Goal: Task Accomplishment & Management: Manage account settings

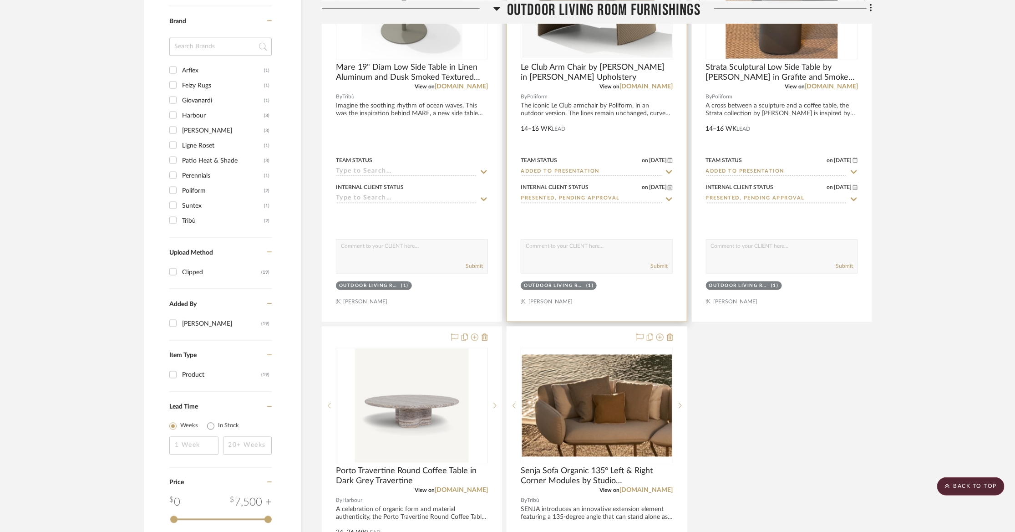
scroll to position [897, 16]
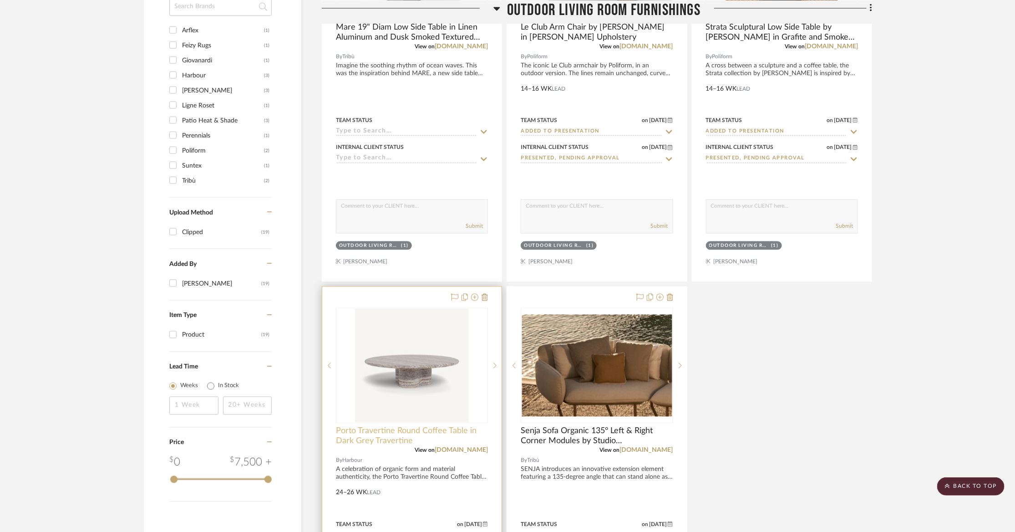
click at [355, 426] on span "Porto Travertine Round Coffee Table in Dark Grey Travertine" at bounding box center [412, 436] width 152 height 20
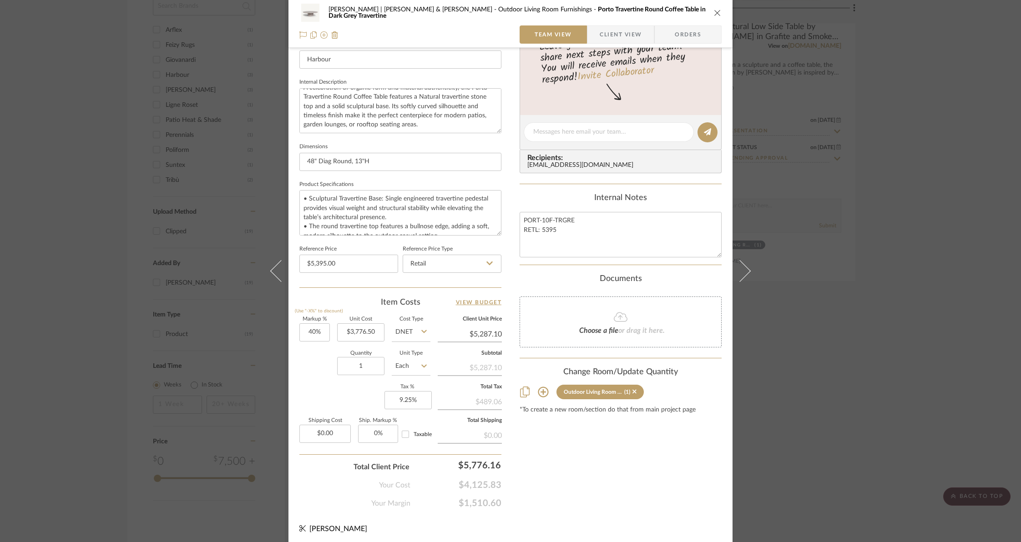
scroll to position [0, 0]
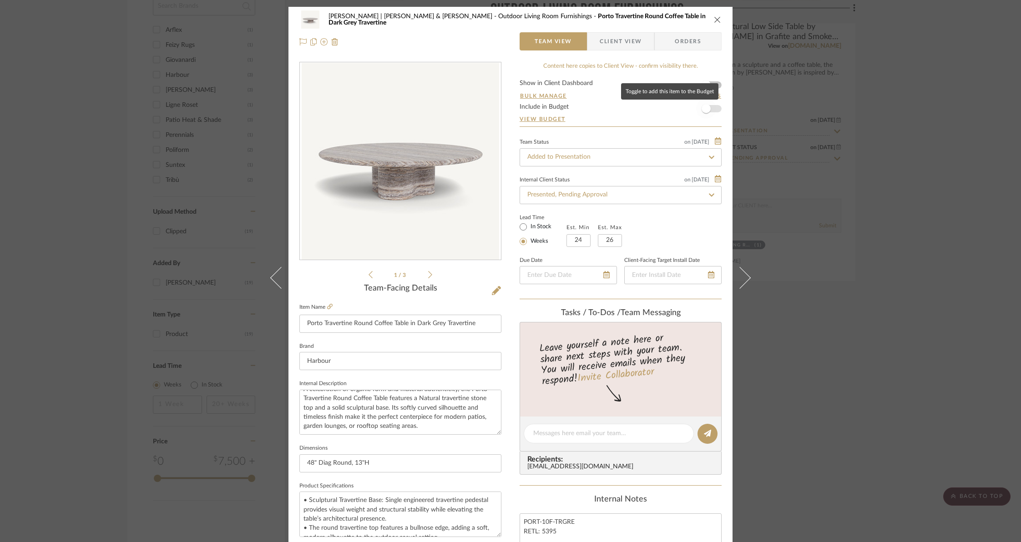
click at [704, 110] on span "button" at bounding box center [706, 108] width 9 height 9
click at [714, 19] on icon "close" at bounding box center [717, 19] width 7 height 7
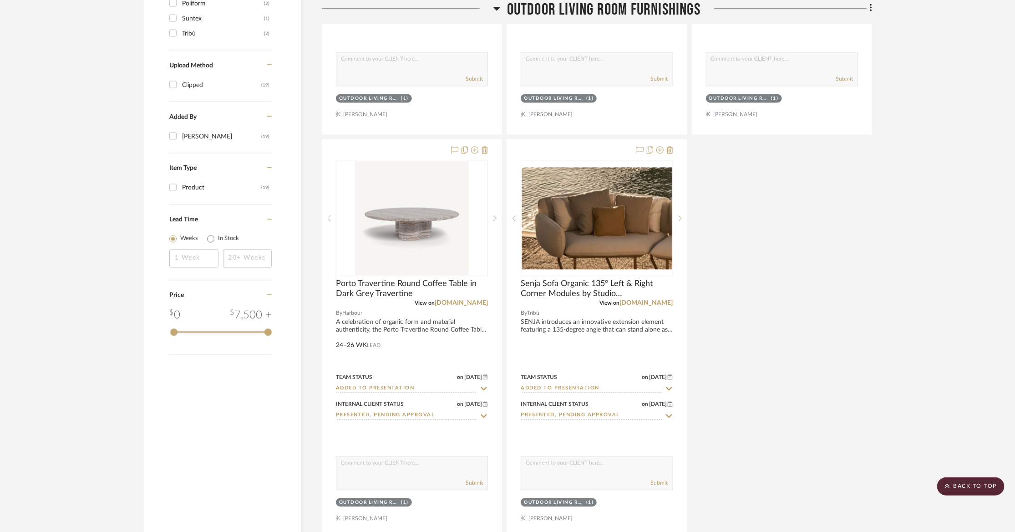
scroll to position [1190, 16]
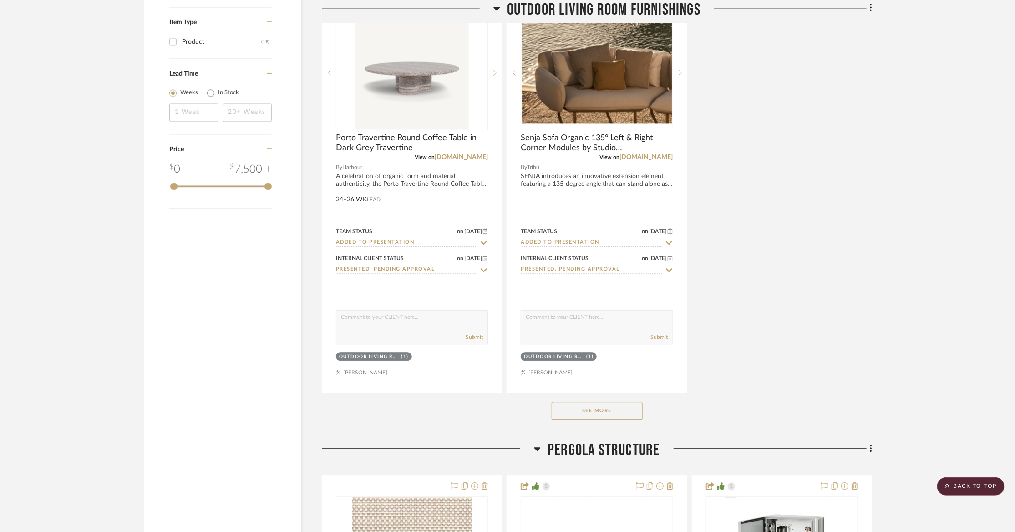
click at [590, 401] on button "See More" at bounding box center [597, 410] width 91 height 18
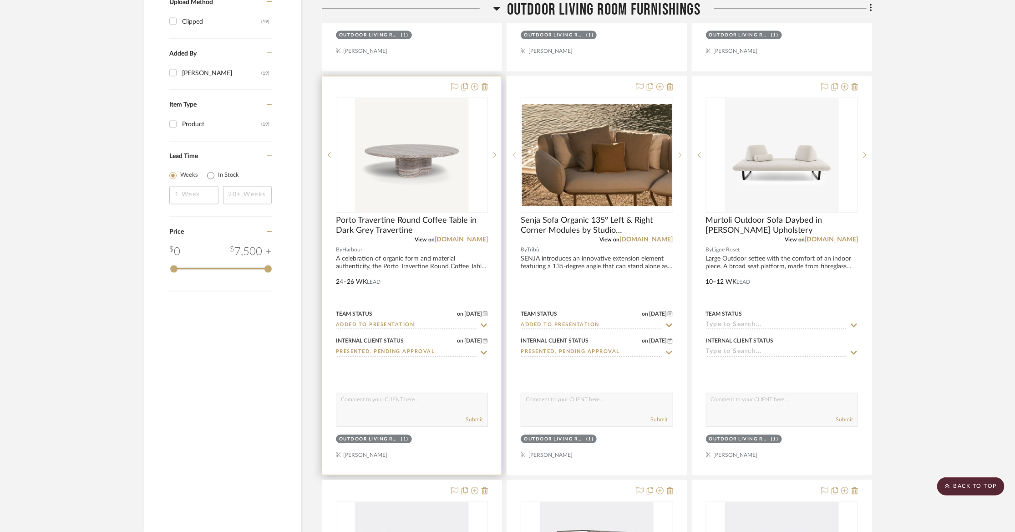
scroll to position [1107, 16]
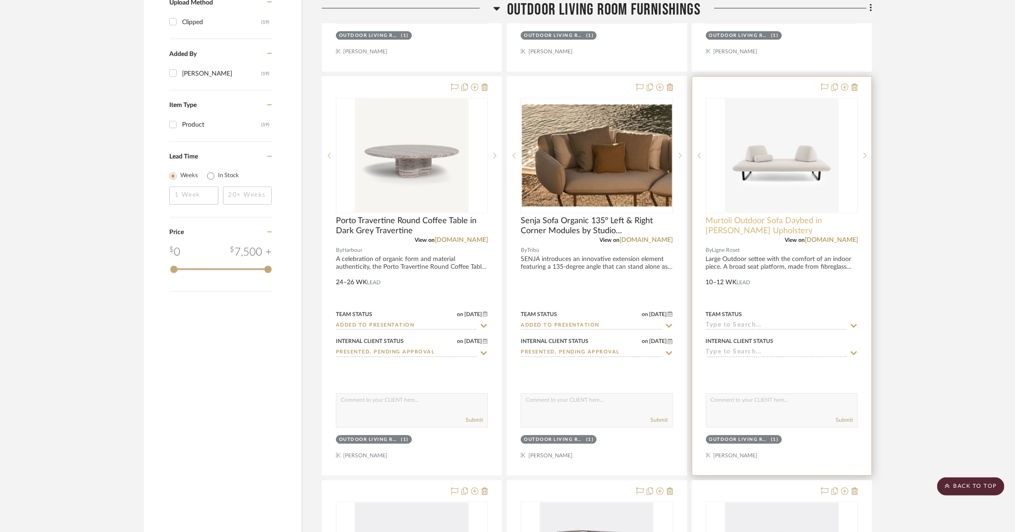
click at [719, 216] on span "Murtoli Outdoor Sofa Daybed in [PERSON_NAME] Upholstery" at bounding box center [782, 226] width 152 height 20
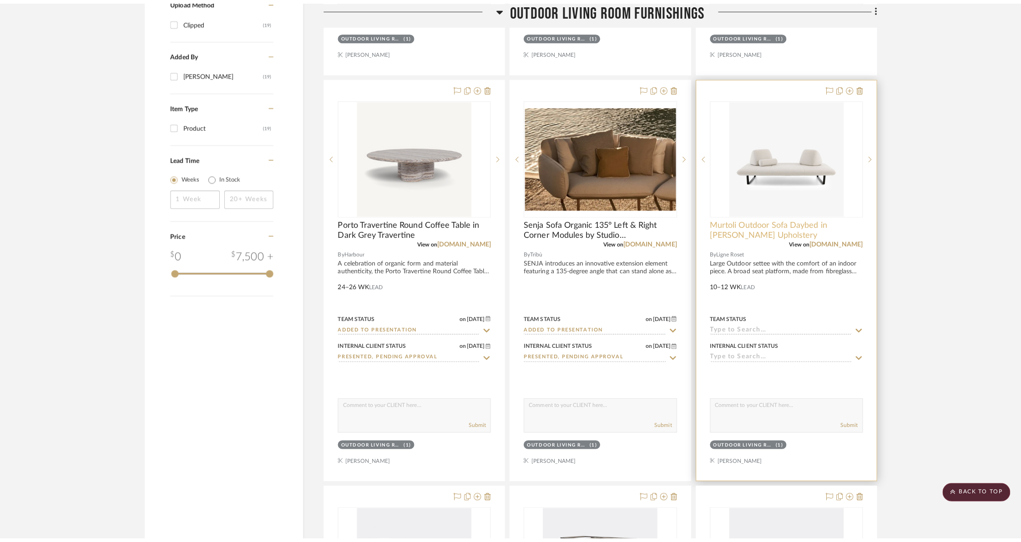
scroll to position [0, 0]
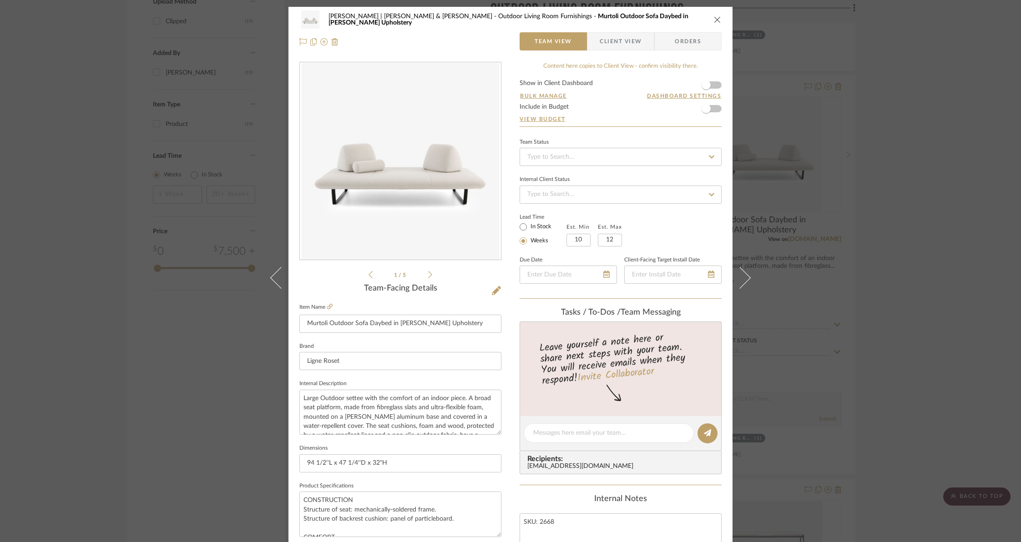
click at [714, 20] on icon "close" at bounding box center [717, 19] width 7 height 7
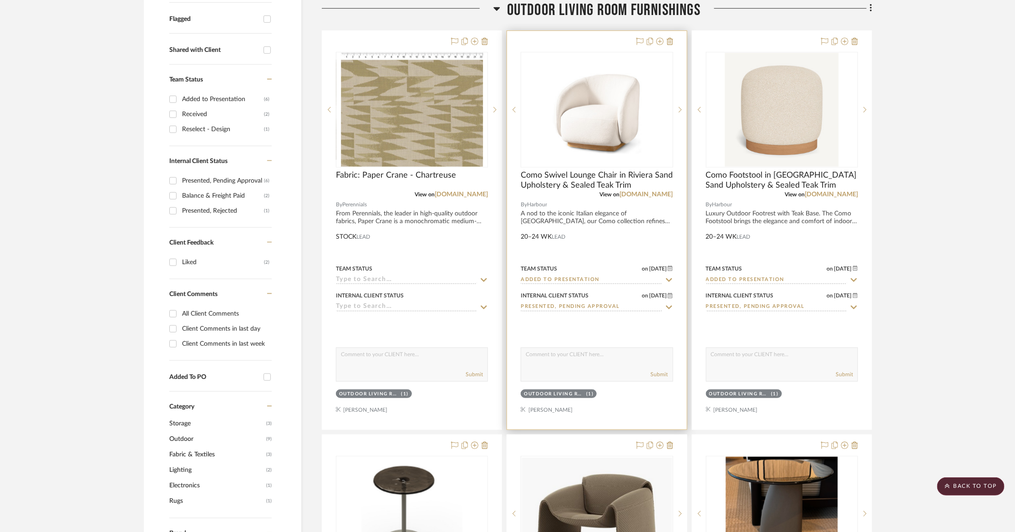
scroll to position [344, 16]
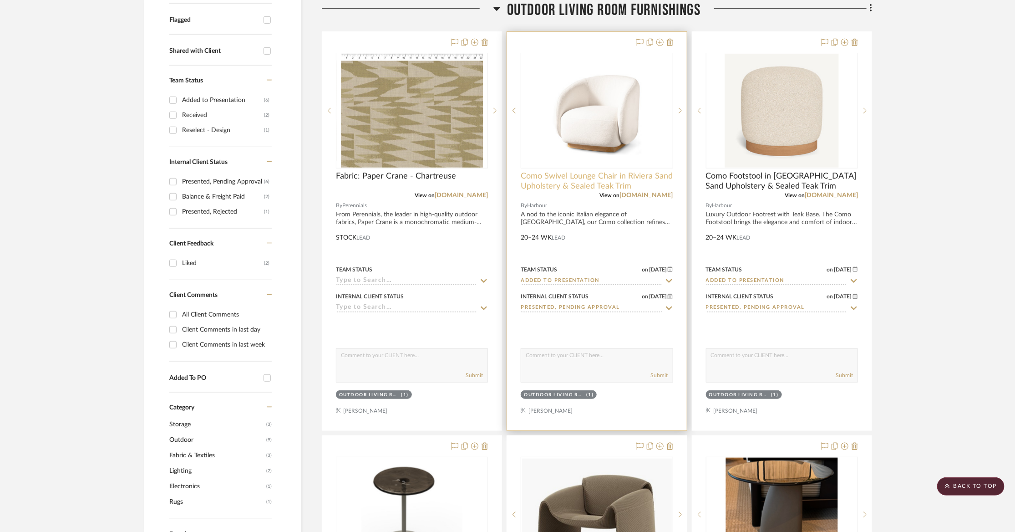
click at [553, 171] on span "Como Swivel Lounge Chair in Riviera Sand Upholstery & Sealed Teak Trim" at bounding box center [597, 181] width 152 height 20
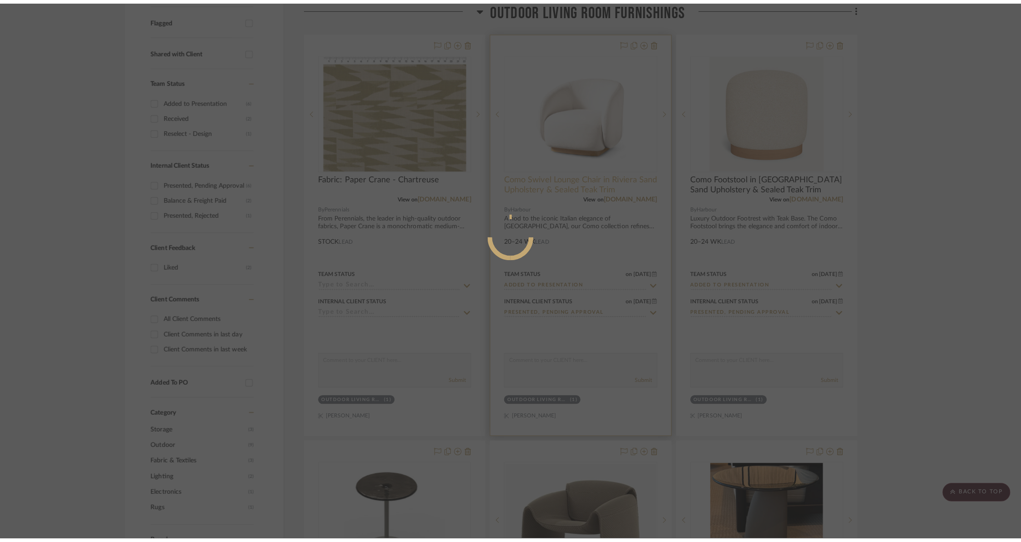
scroll to position [0, 0]
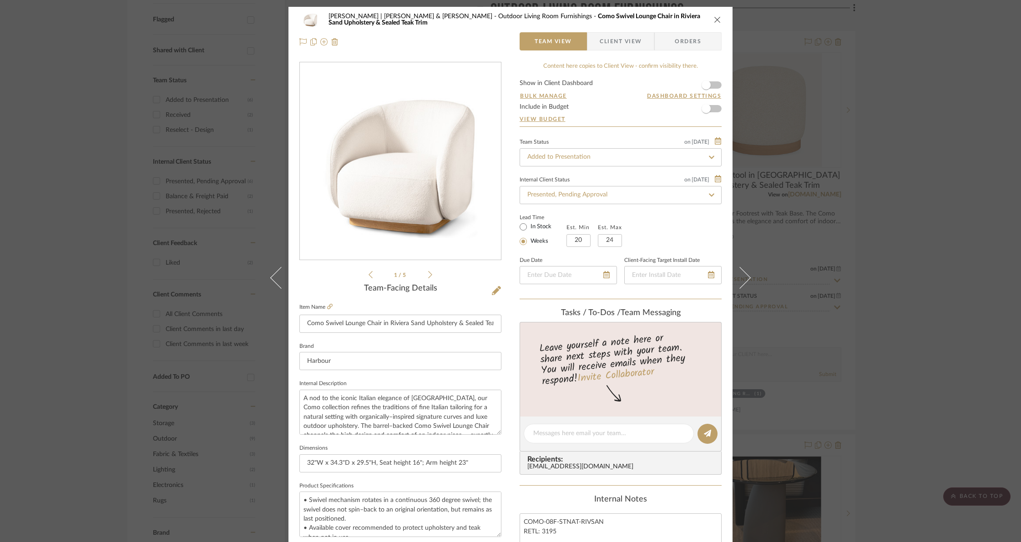
click at [511, 394] on div "[PERSON_NAME] | [PERSON_NAME] & Mark Outdoor Living Room Furnishings Como Swive…" at bounding box center [511, 427] width 444 height 841
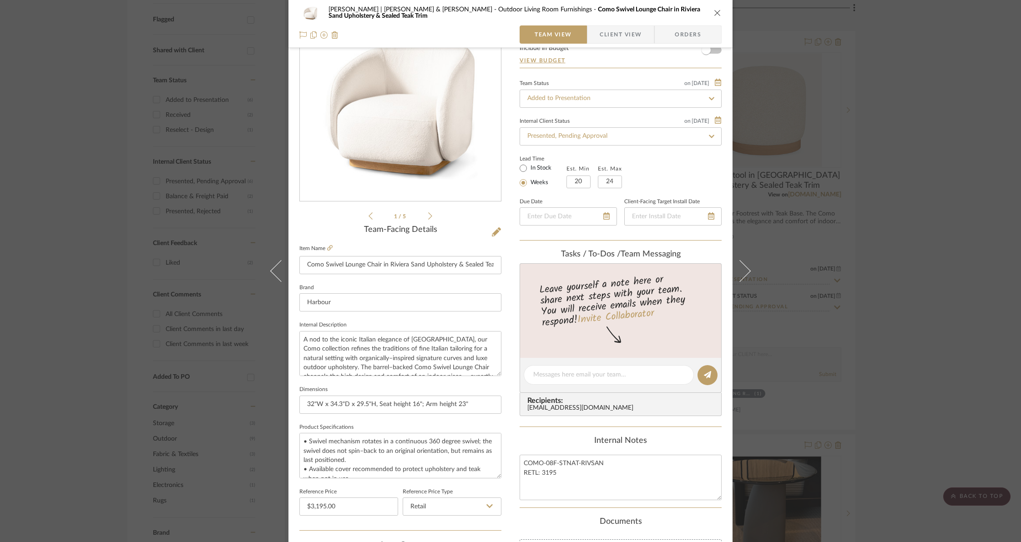
scroll to position [302, 0]
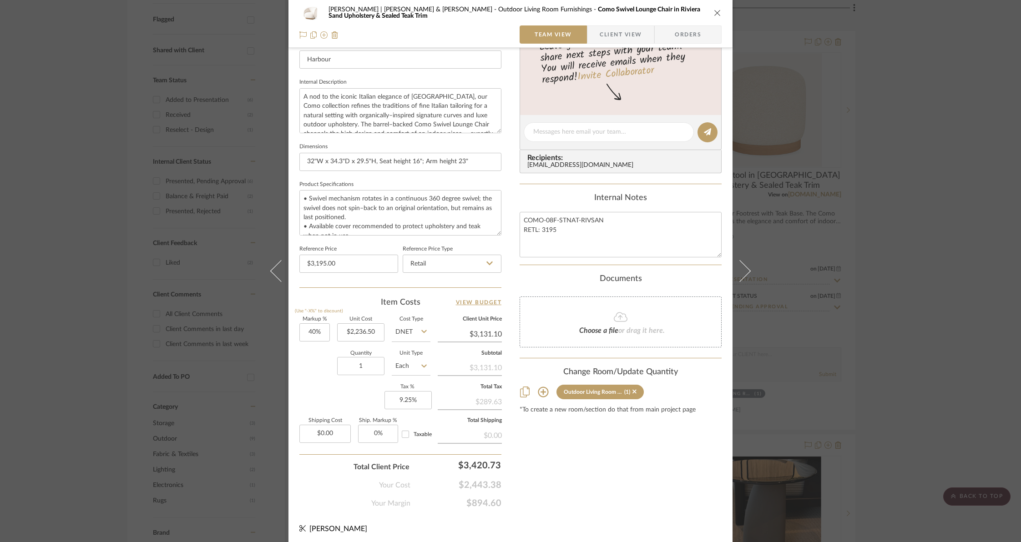
click at [714, 14] on icon "close" at bounding box center [717, 12] width 7 height 7
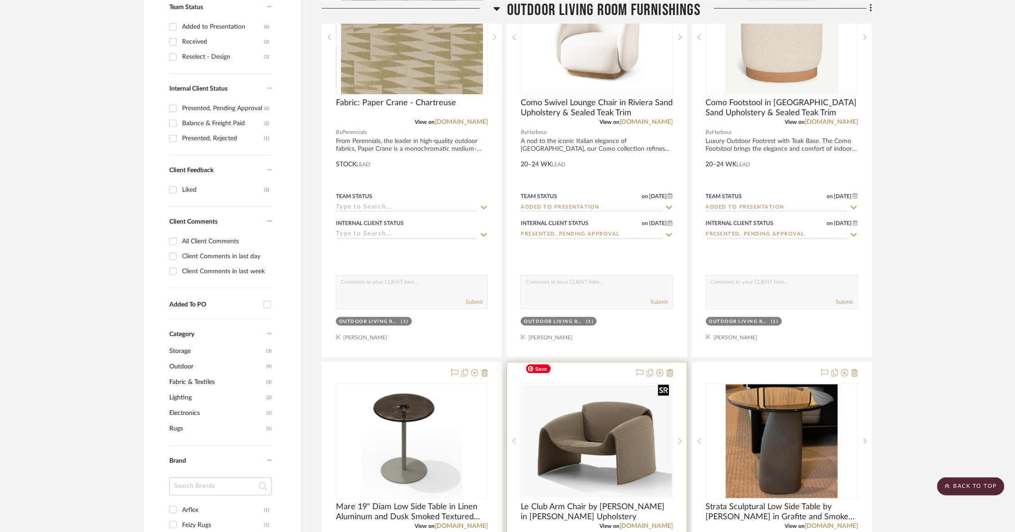
scroll to position [468, 16]
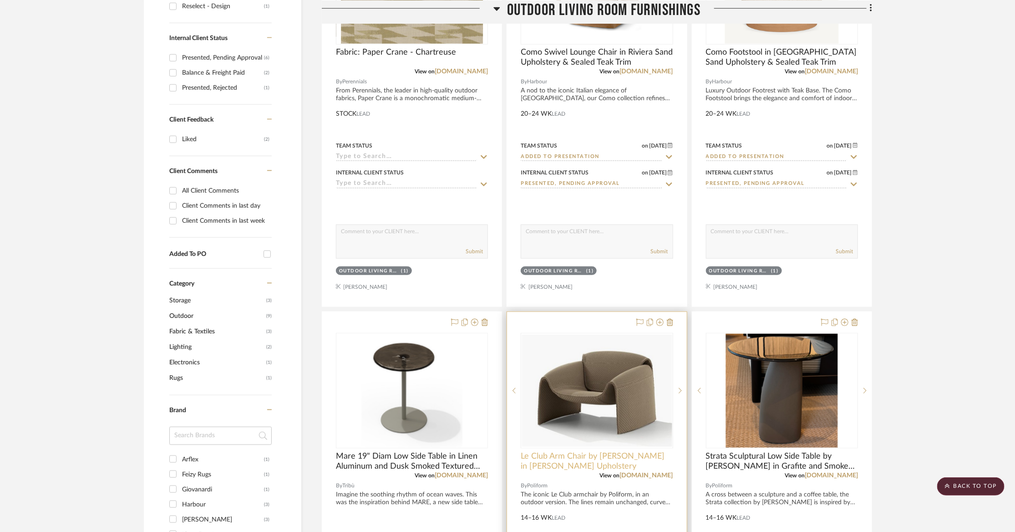
click at [553, 451] on span "Le Club Arm Chair by [PERSON_NAME] in [PERSON_NAME] Upholstery" at bounding box center [597, 461] width 152 height 20
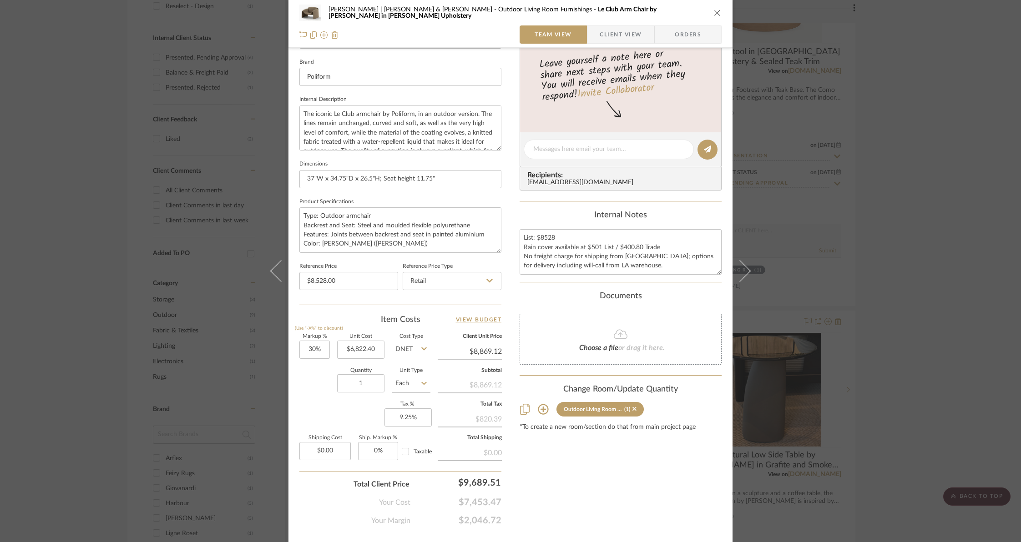
scroll to position [302, 0]
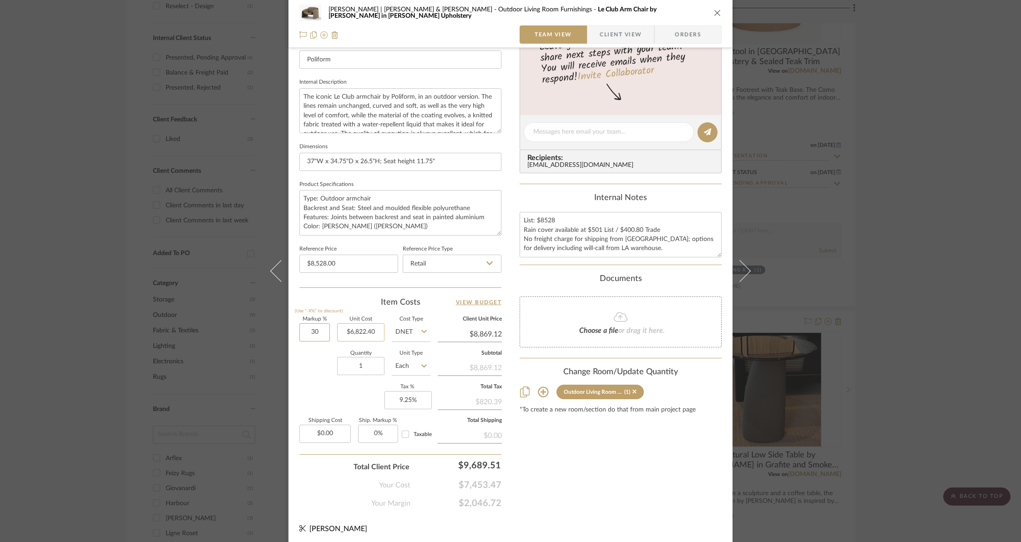
drag, startPoint x: 298, startPoint y: 329, endPoint x: 335, endPoint y: 333, distance: 37.5
click at [335, 333] on div "Markup % (Use "-X%" to discount) 30 Unit Cost $6,822.40 Cost Type DNET Client U…" at bounding box center [400, 383] width 202 height 133
type input "40%"
type input "6822.40"
type input "$9,551.36"
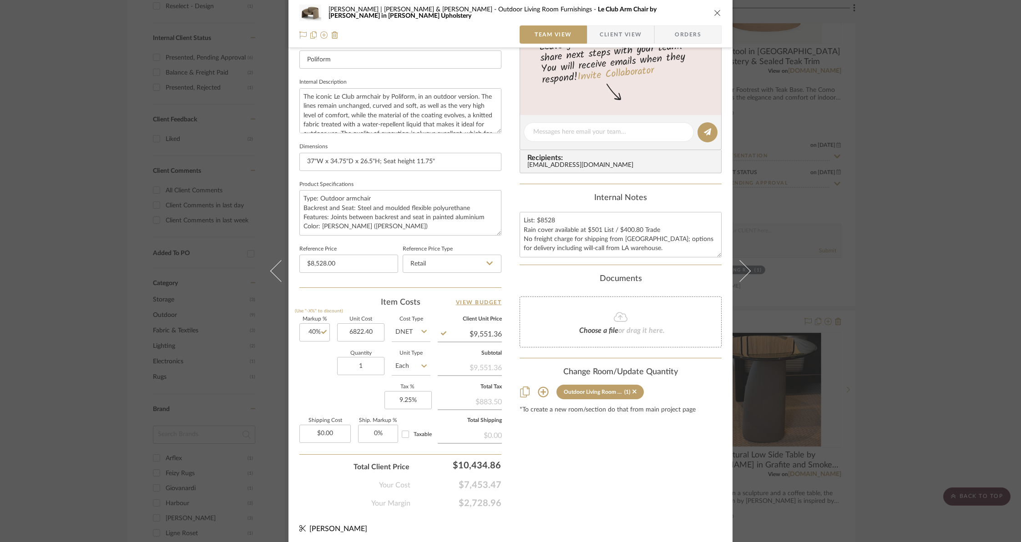
type input "$6,822.40"
click at [600, 461] on div "Content here copies to Client View - confirm visibility there. Show in Client D…" at bounding box center [621, 134] width 202 height 749
type input "30%"
type input "6822.40"
type input "$8,869.12"
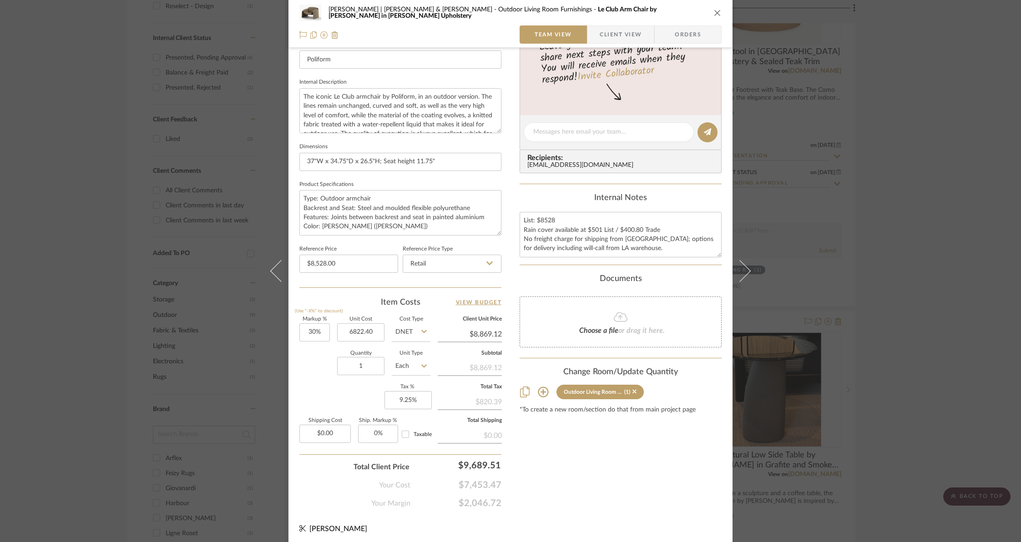
type input "$6,822.40"
click at [613, 468] on div "Content here copies to Client View - confirm visibility there. Show in Client D…" at bounding box center [621, 134] width 202 height 749
click at [304, 330] on input "30" at bounding box center [314, 333] width 30 height 18
click at [306, 330] on input "30" at bounding box center [314, 333] width 30 height 18
click at [307, 331] on input "30" at bounding box center [314, 333] width 30 height 18
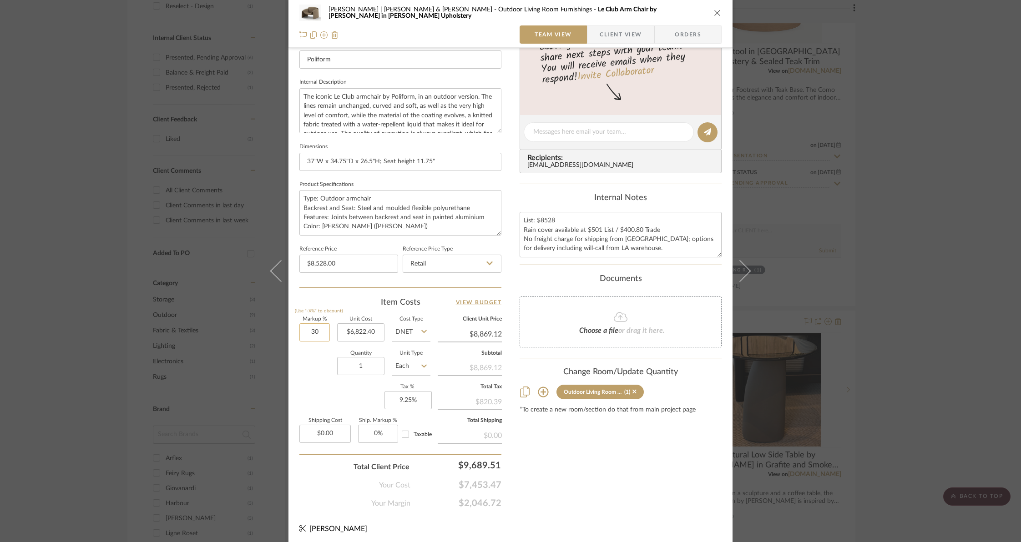
click at [310, 331] on input "30" at bounding box center [314, 333] width 30 height 18
type input "40%"
type input "6822.40"
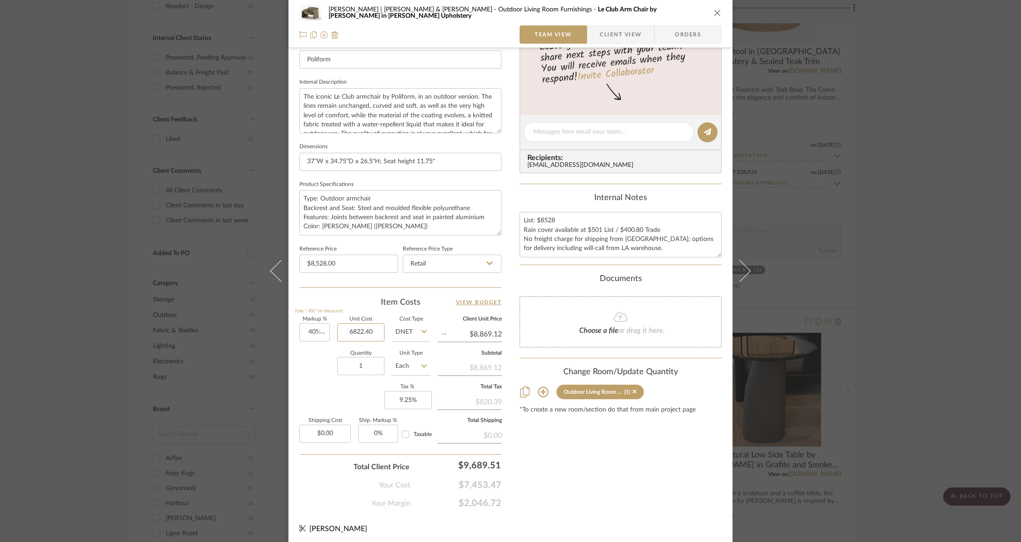
type input "$9,551.36"
type input "$6,822.40"
click at [557, 498] on div "Content here copies to Client View - confirm visibility there. Show in Client D…" at bounding box center [621, 134] width 202 height 749
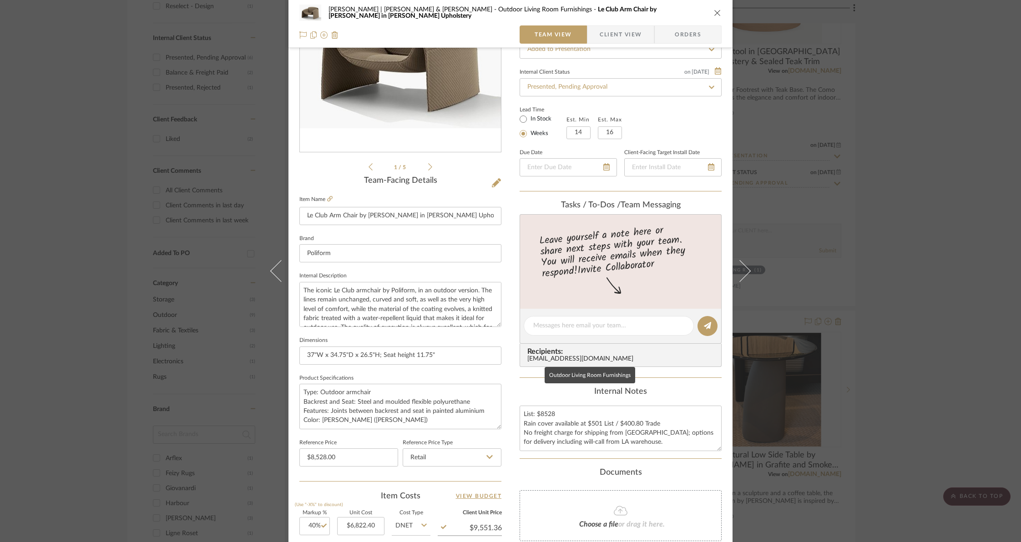
scroll to position [0, 0]
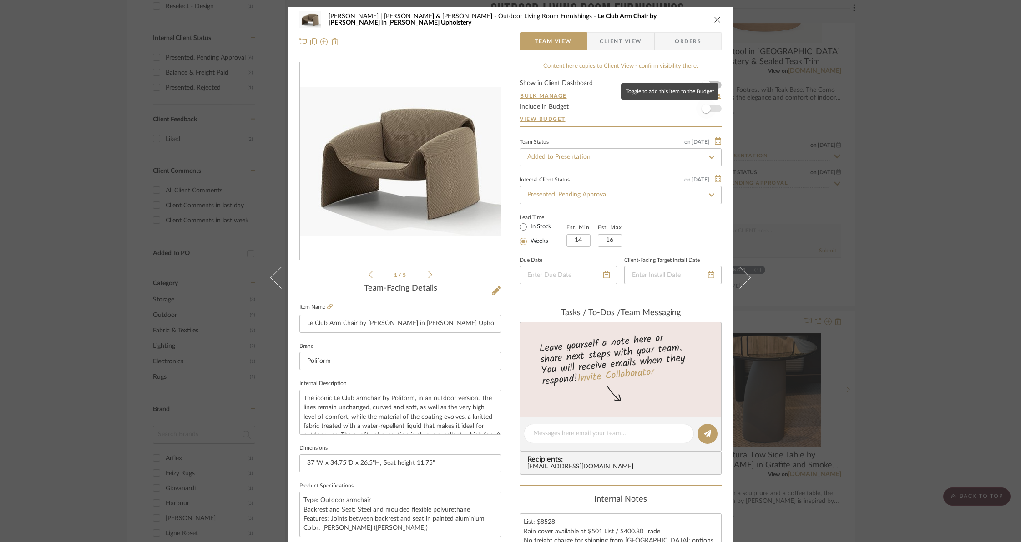
click at [706, 107] on span "button" at bounding box center [706, 108] width 9 height 9
click at [715, 20] on icon "close" at bounding box center [717, 19] width 7 height 7
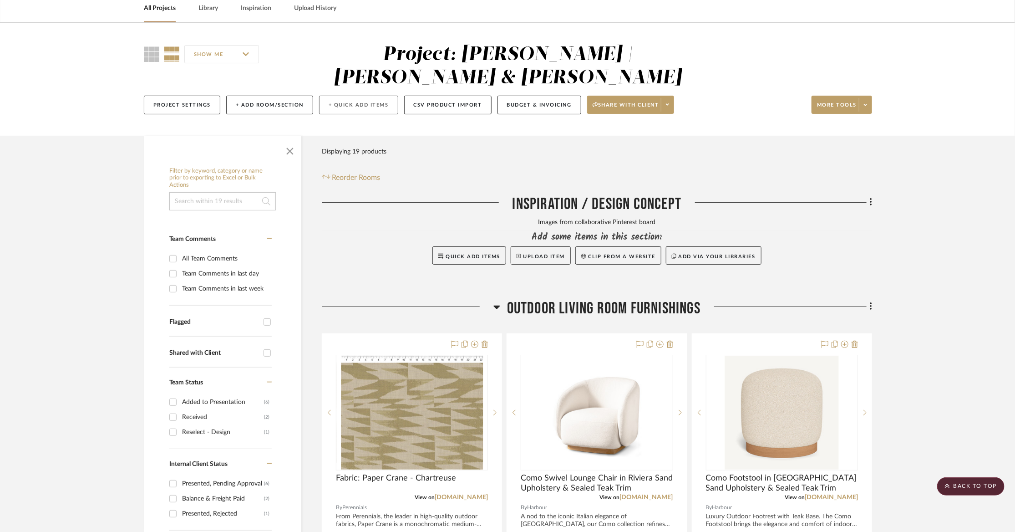
scroll to position [0, 16]
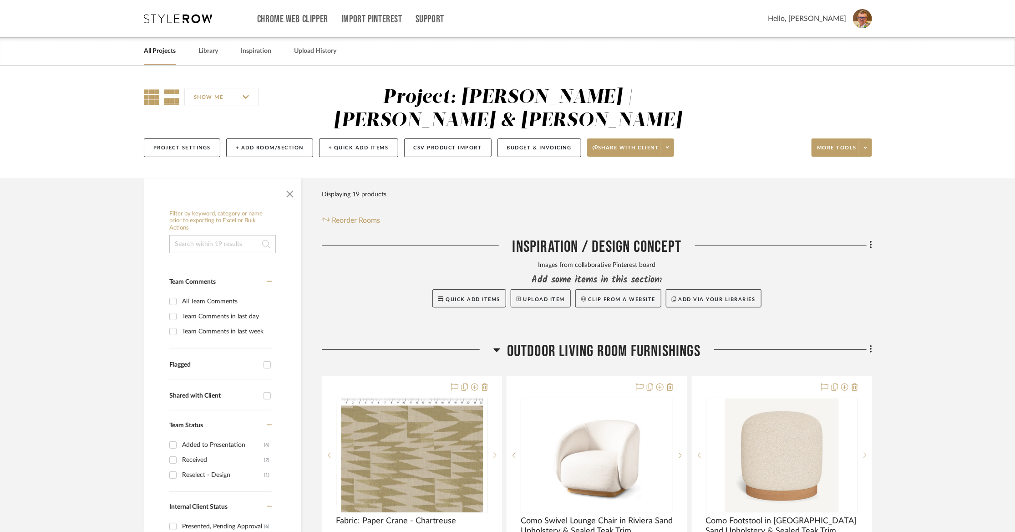
click at [144, 96] on icon at bounding box center [151, 96] width 15 height 15
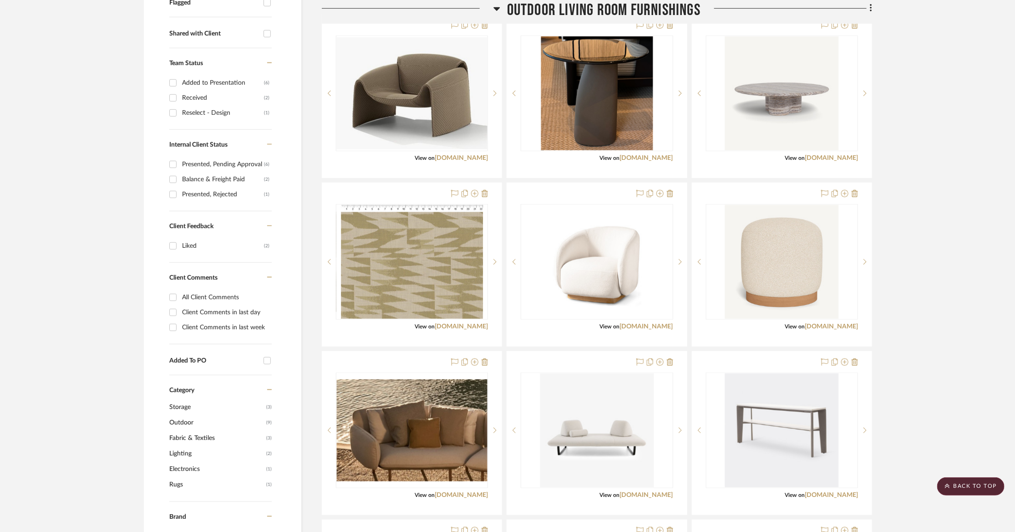
scroll to position [377, 16]
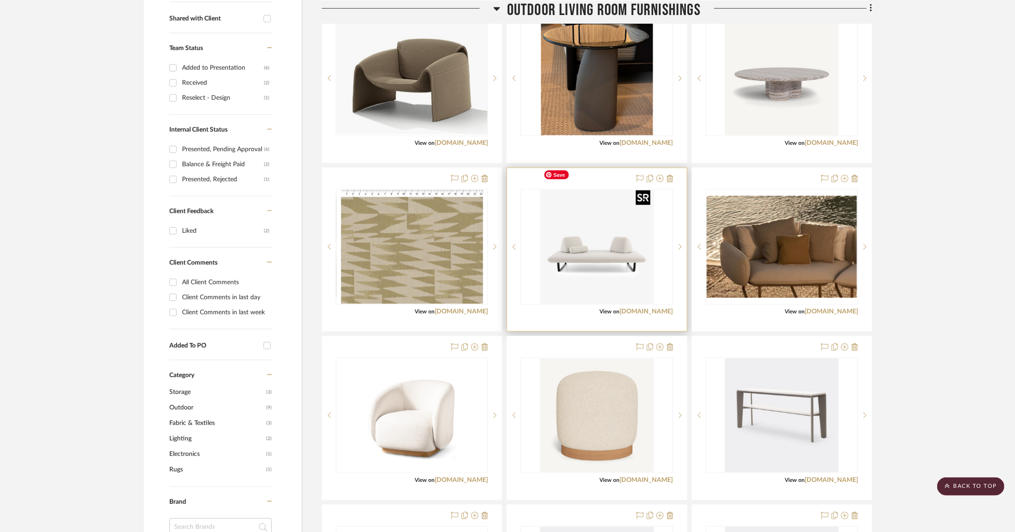
click at [580, 223] on img "0" at bounding box center [597, 247] width 114 height 114
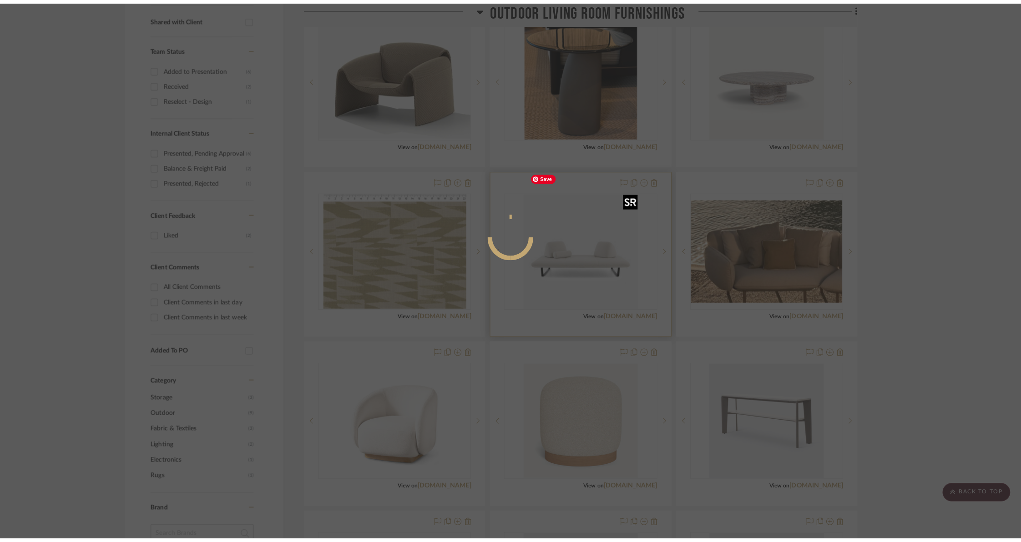
scroll to position [0, 0]
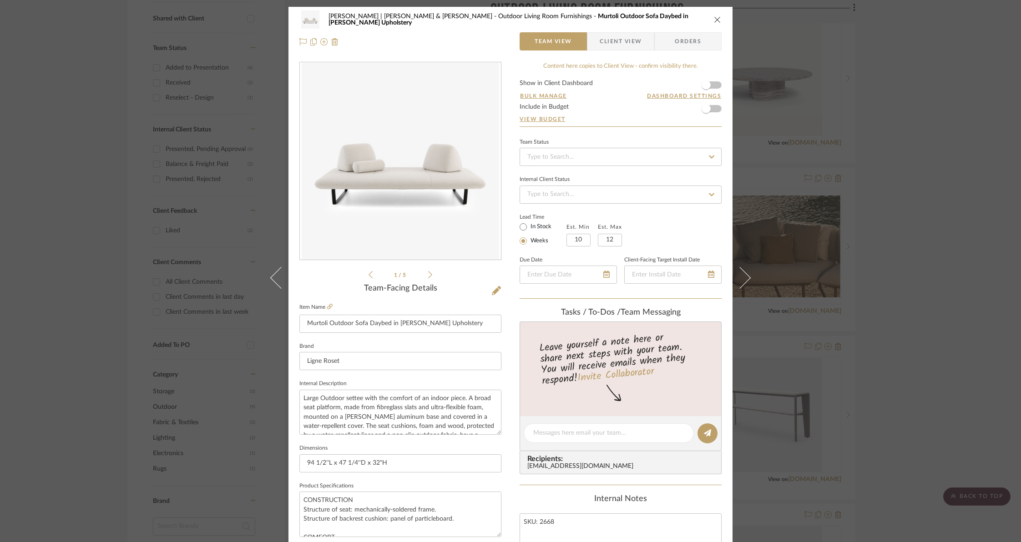
click at [717, 18] on icon "close" at bounding box center [717, 19] width 7 height 7
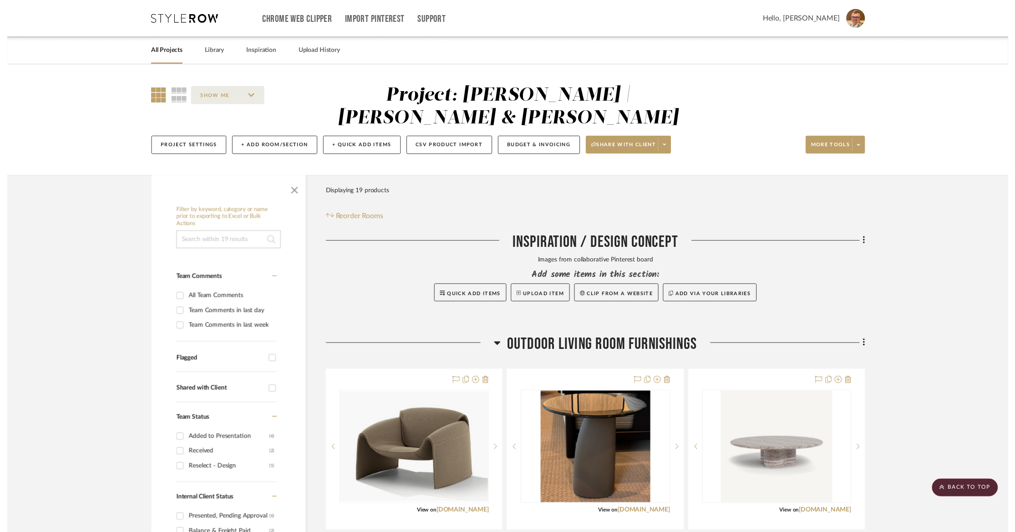
scroll to position [377, 16]
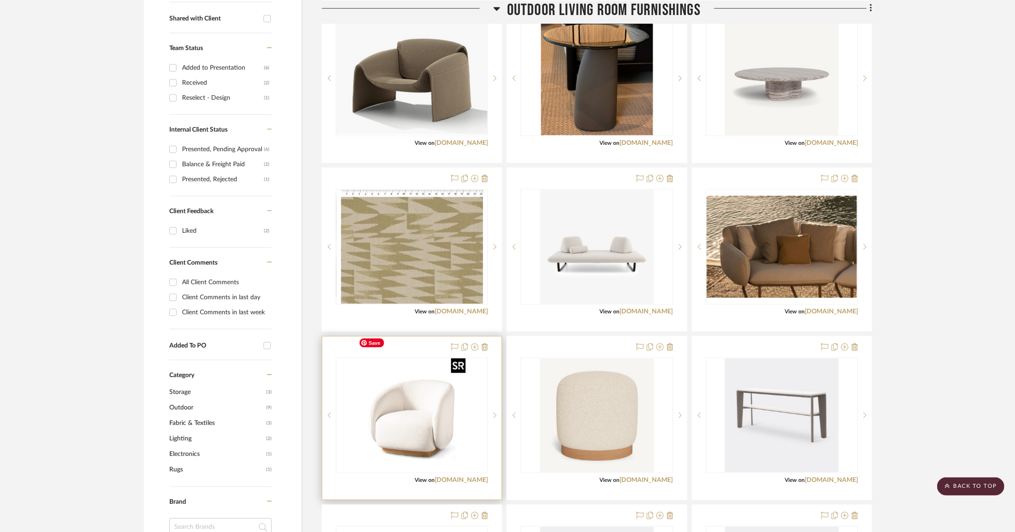
click at [390, 404] on img "0" at bounding box center [412, 415] width 114 height 114
click at [399, 401] on img "0" at bounding box center [412, 415] width 114 height 114
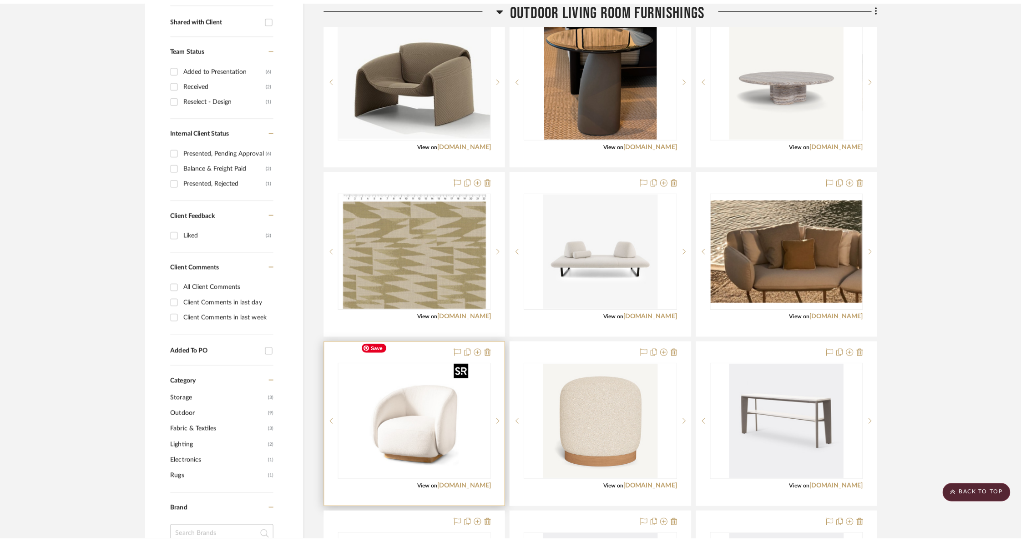
scroll to position [0, 0]
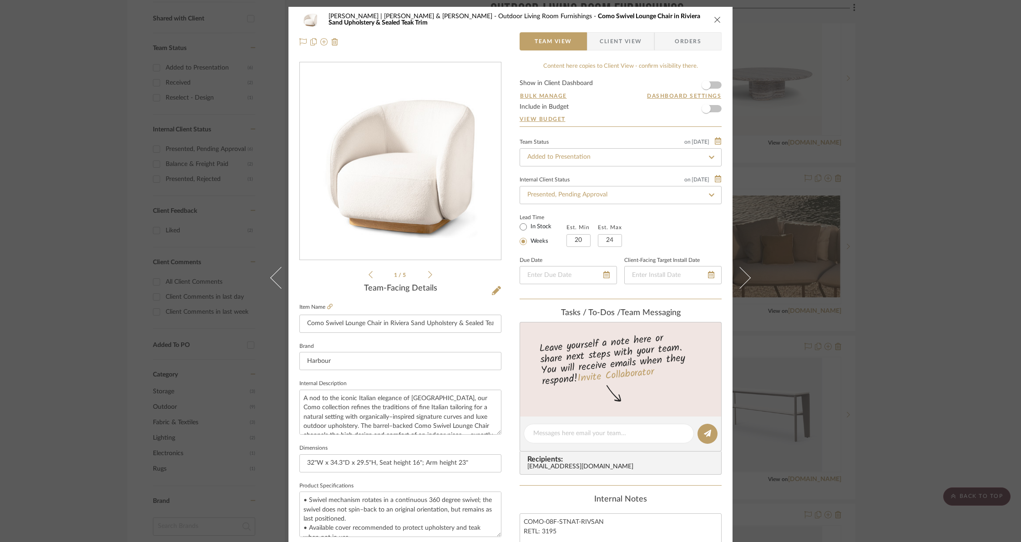
click at [428, 275] on icon at bounding box center [430, 275] width 4 height 8
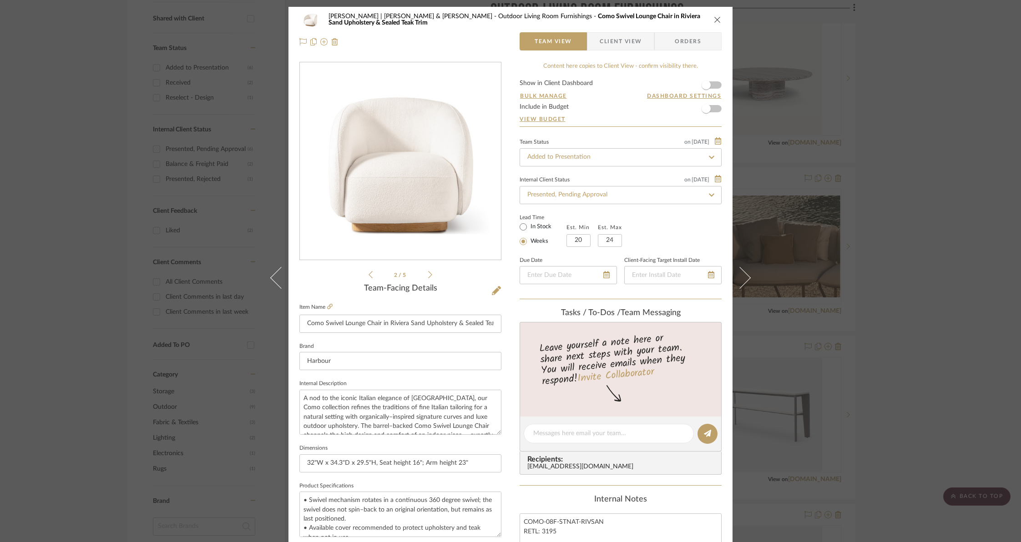
click at [428, 275] on icon at bounding box center [430, 275] width 4 height 8
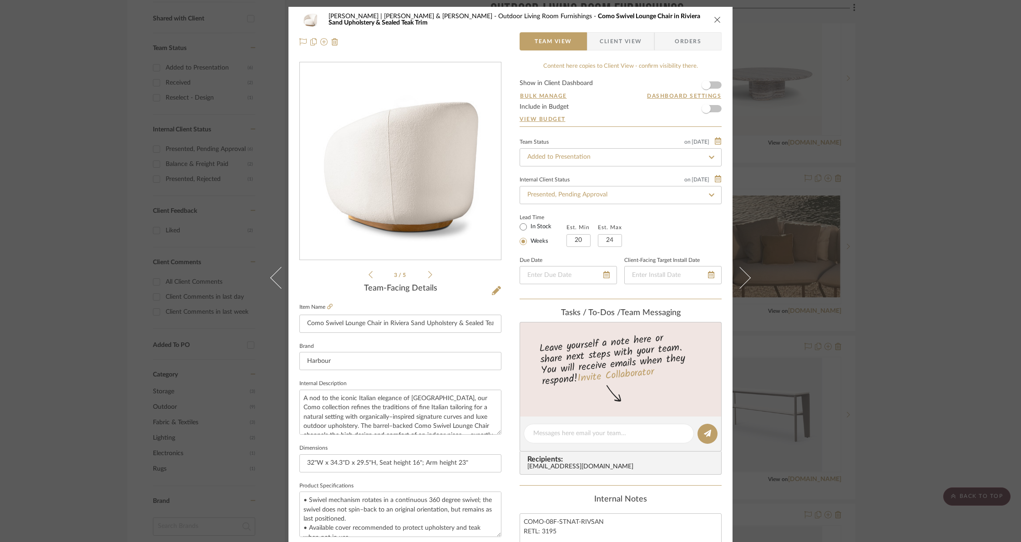
click at [428, 275] on icon at bounding box center [430, 275] width 4 height 8
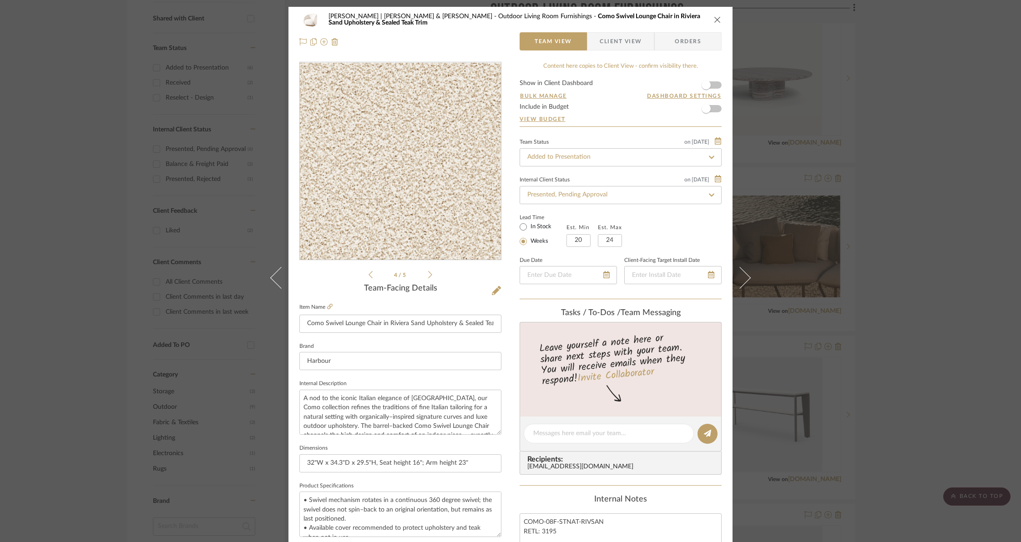
click at [410, 148] on img "3" at bounding box center [401, 162] width 198 height 198
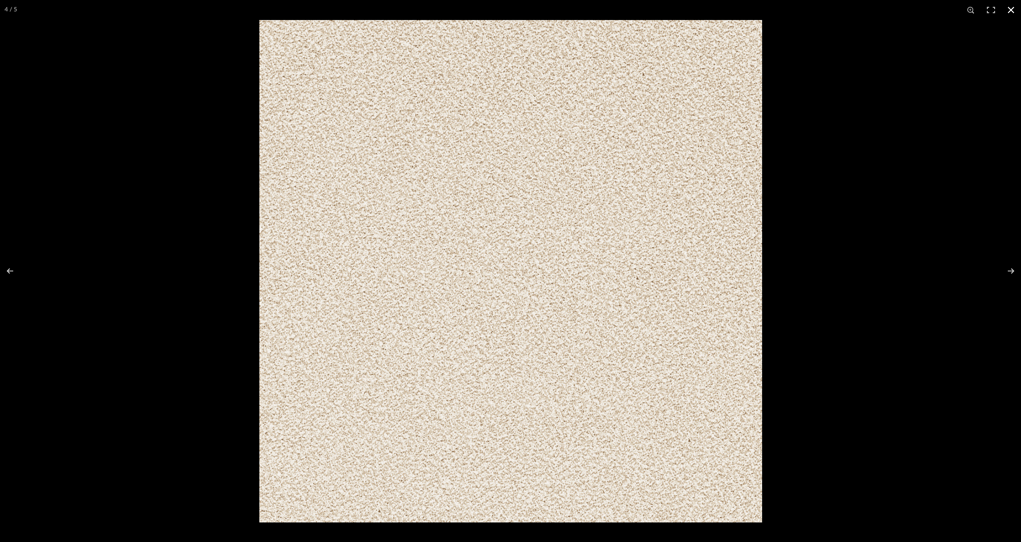
click at [1007, 7] on button at bounding box center [1011, 10] width 20 height 20
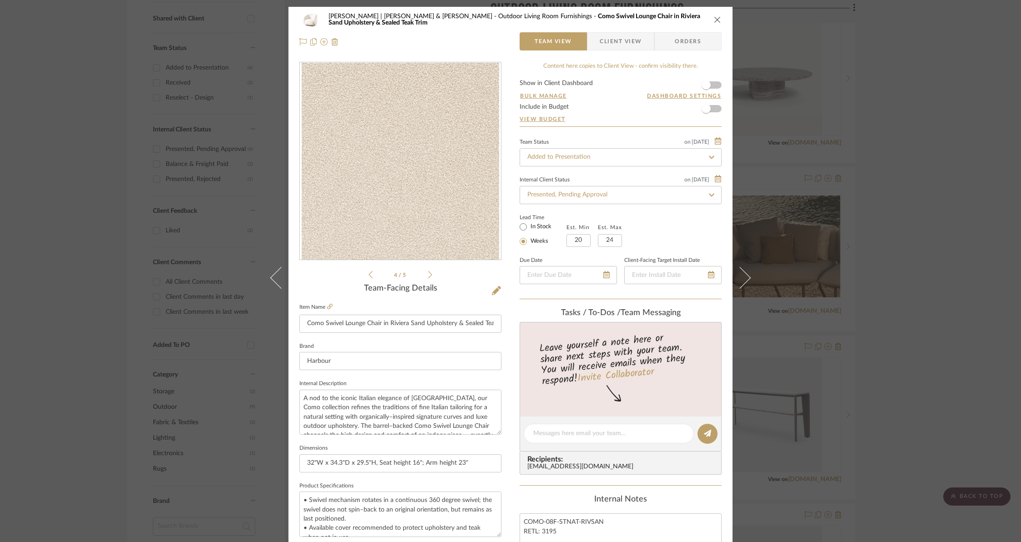
click at [714, 20] on icon "close" at bounding box center [717, 19] width 7 height 7
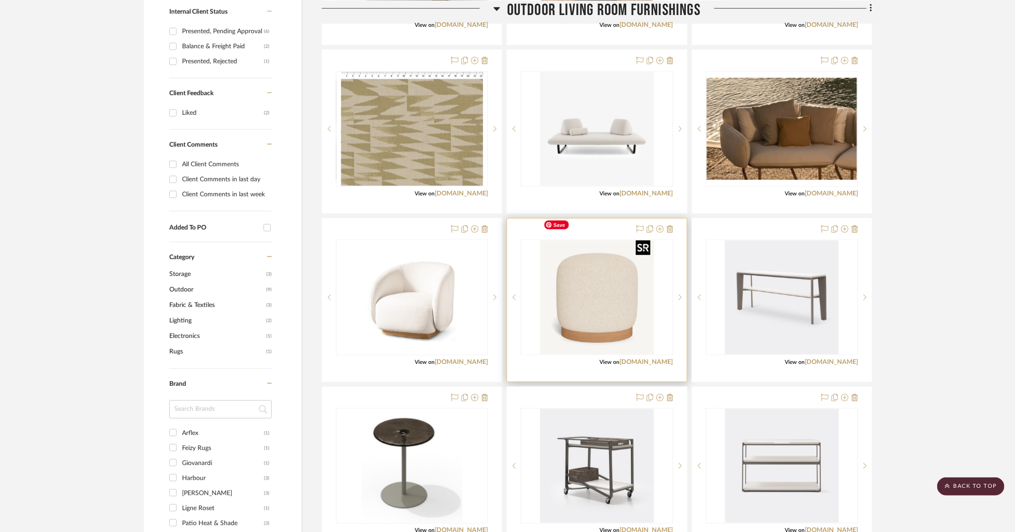
scroll to position [861, 16]
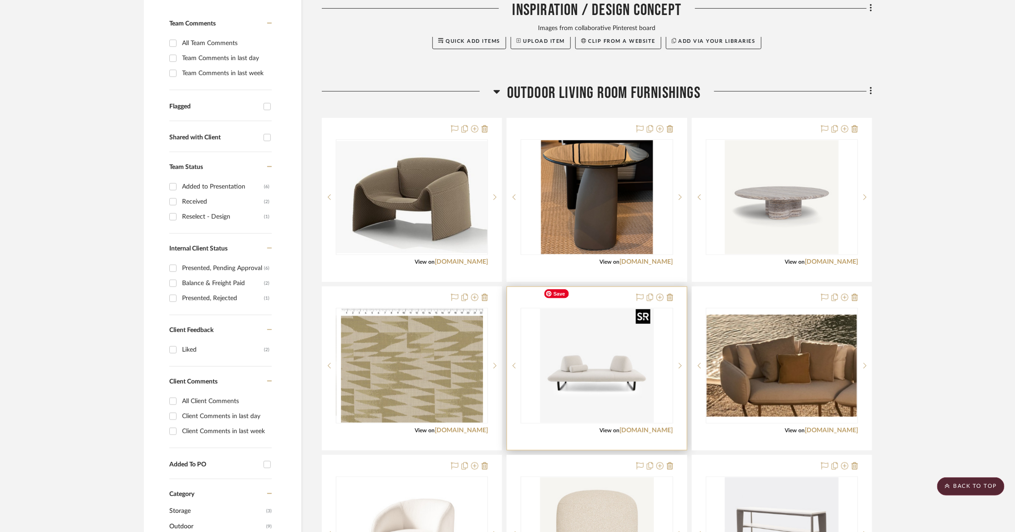
click at [582, 339] on img "0" at bounding box center [597, 366] width 114 height 114
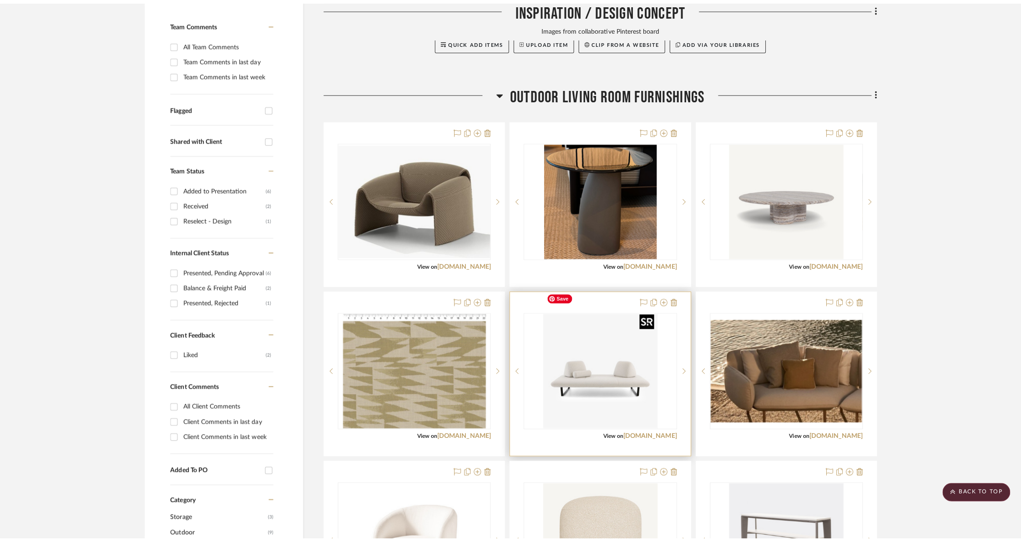
scroll to position [0, 0]
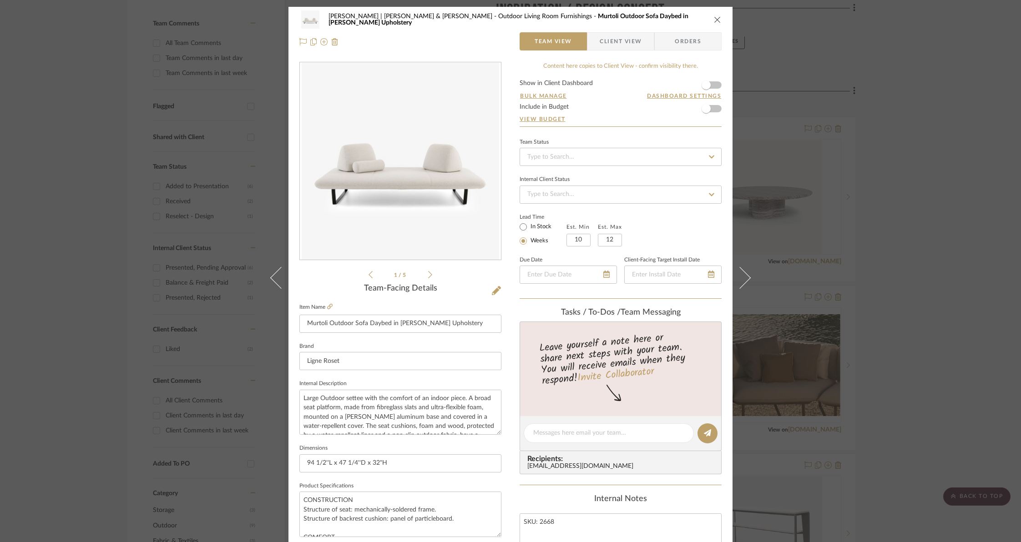
click at [429, 274] on icon at bounding box center [430, 274] width 4 height 7
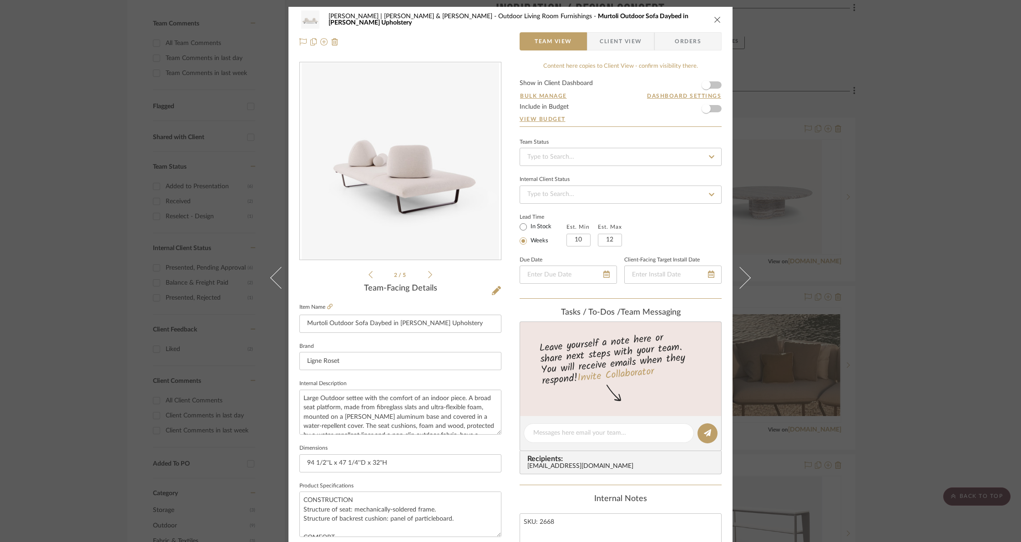
click at [429, 274] on icon at bounding box center [430, 274] width 4 height 7
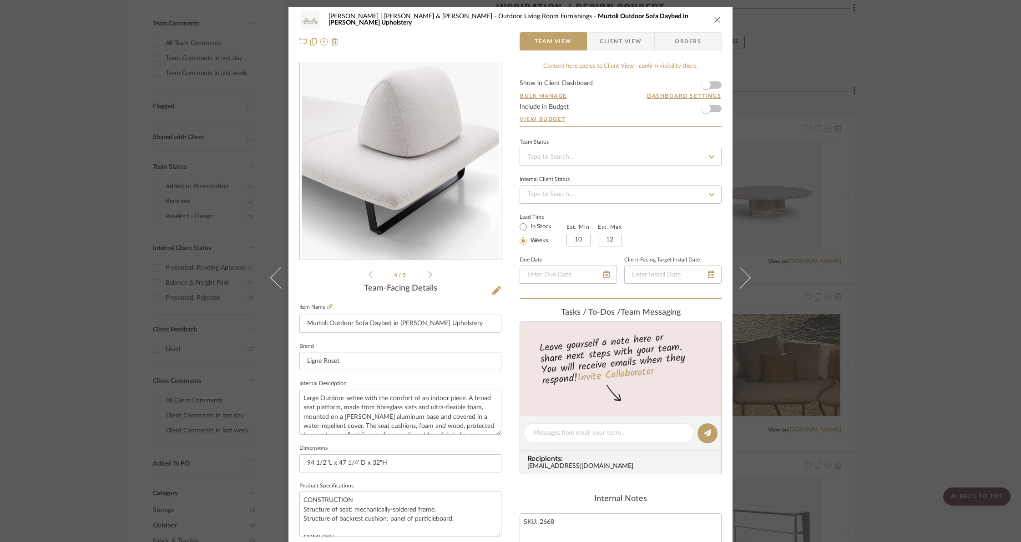
click at [429, 274] on icon at bounding box center [430, 274] width 4 height 7
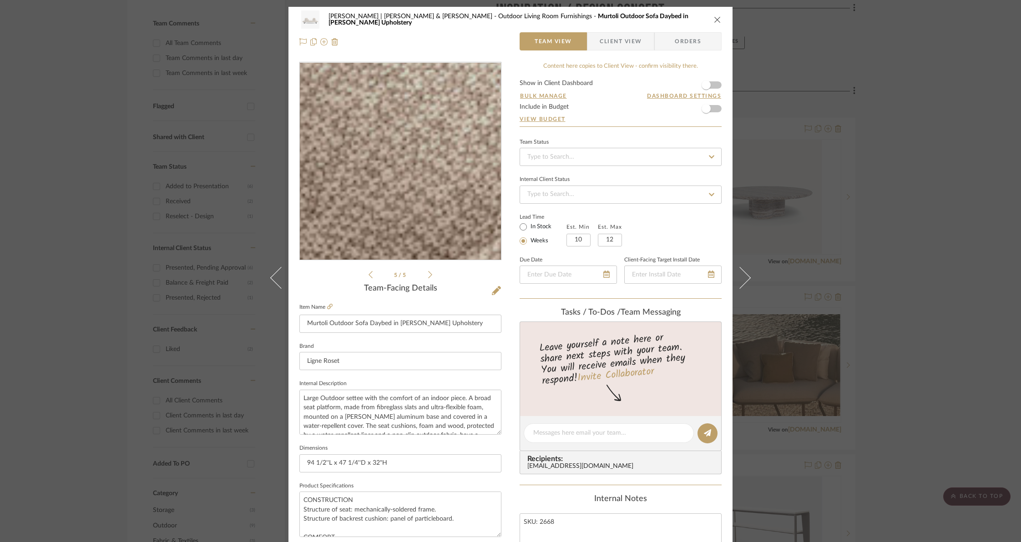
click at [380, 127] on img "4" at bounding box center [400, 162] width 198 height 198
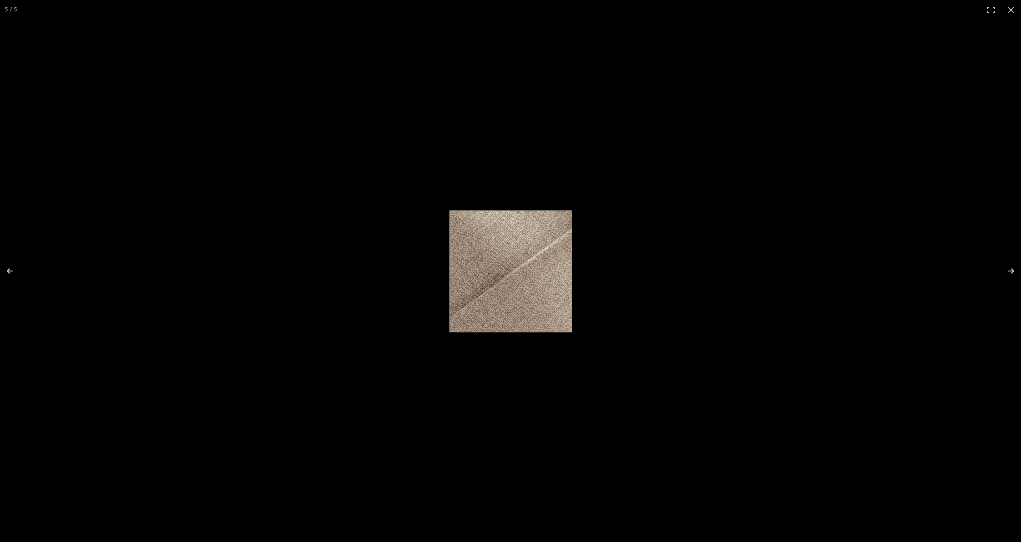
click at [488, 262] on img at bounding box center [511, 272] width 122 height 122
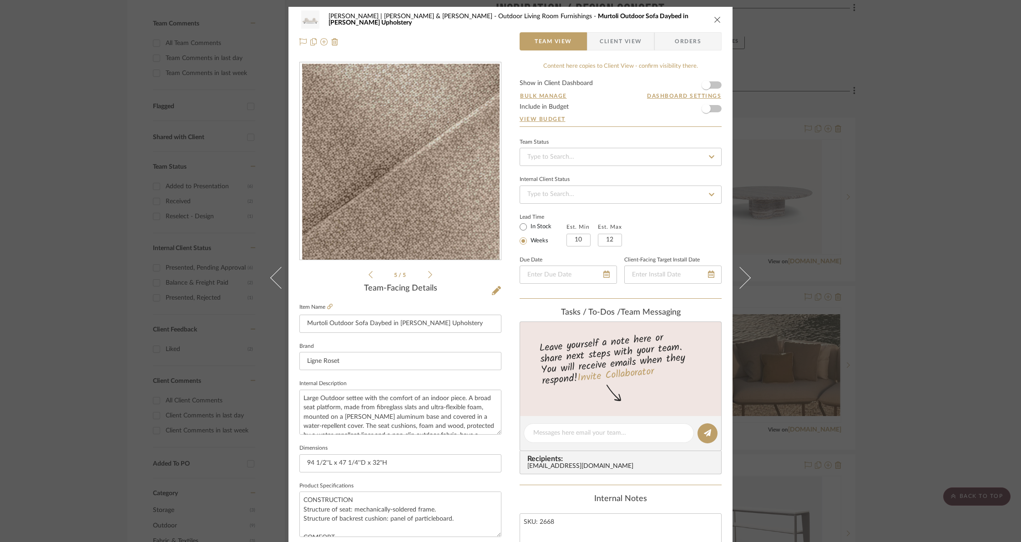
click at [429, 273] on div "5 / 5" at bounding box center [400, 171] width 202 height 218
click at [428, 274] on icon at bounding box center [430, 275] width 4 height 8
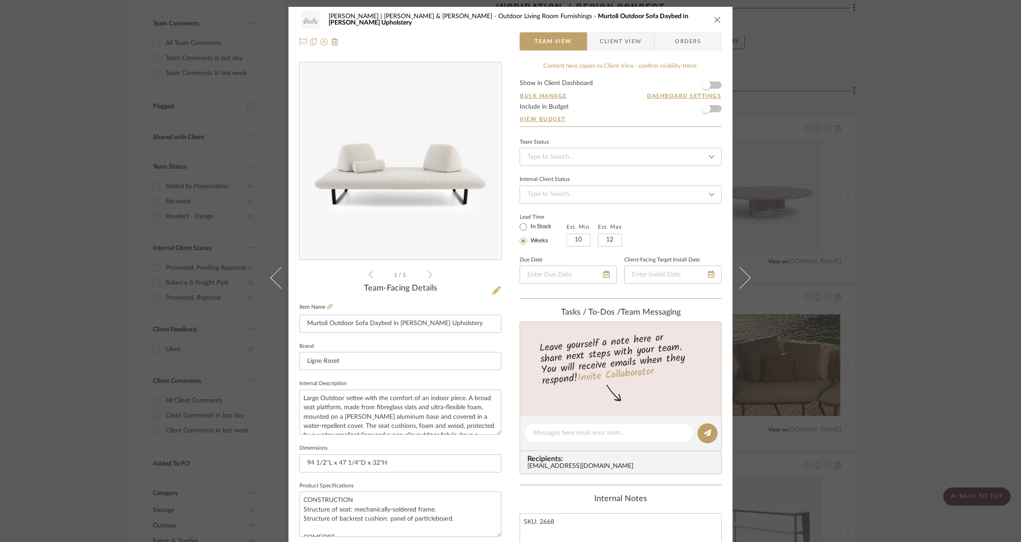
click at [492, 292] on icon at bounding box center [496, 290] width 9 height 9
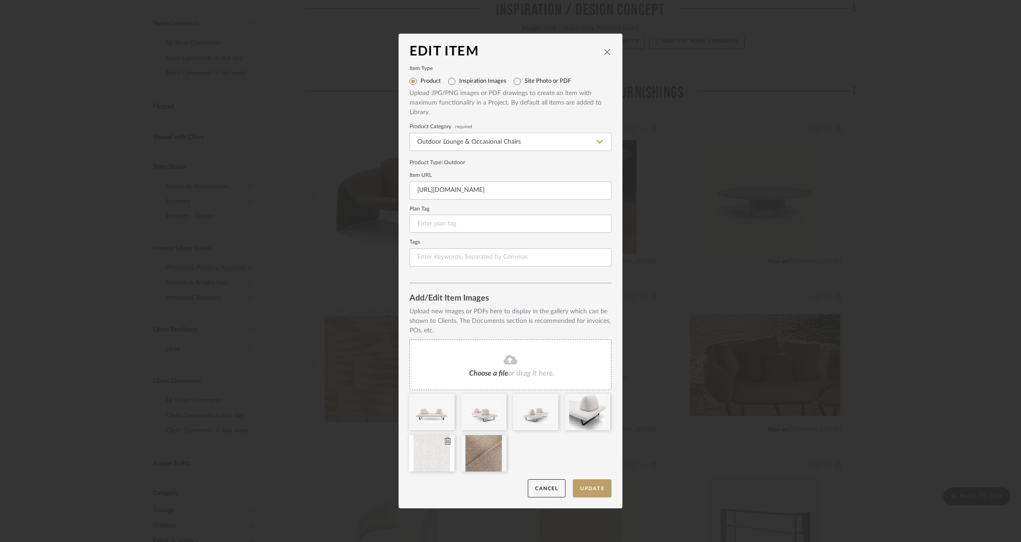
click at [426, 454] on div at bounding box center [432, 454] width 46 height 36
click at [582, 491] on button "Update" at bounding box center [592, 489] width 39 height 19
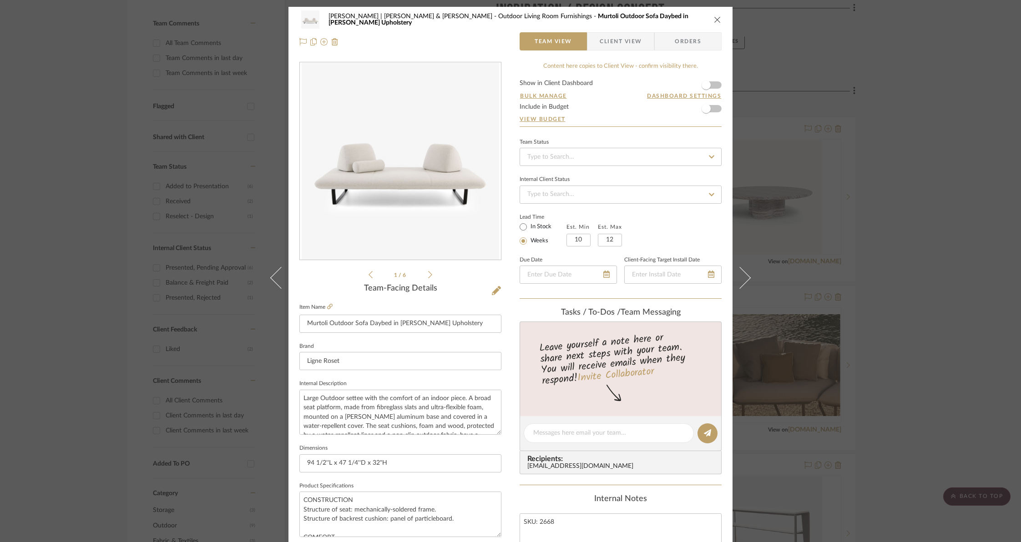
click at [428, 277] on icon at bounding box center [430, 275] width 4 height 8
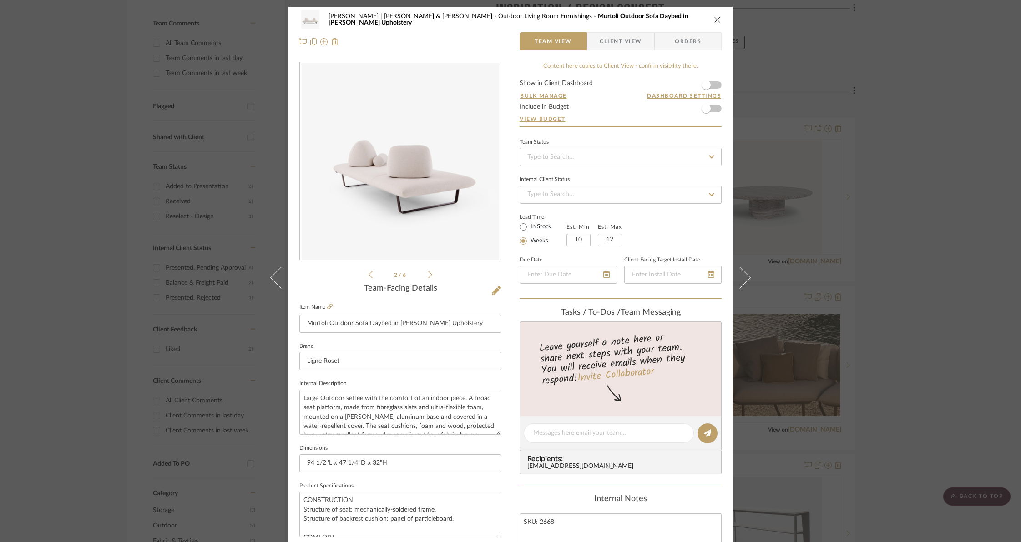
click at [428, 277] on icon at bounding box center [430, 275] width 4 height 8
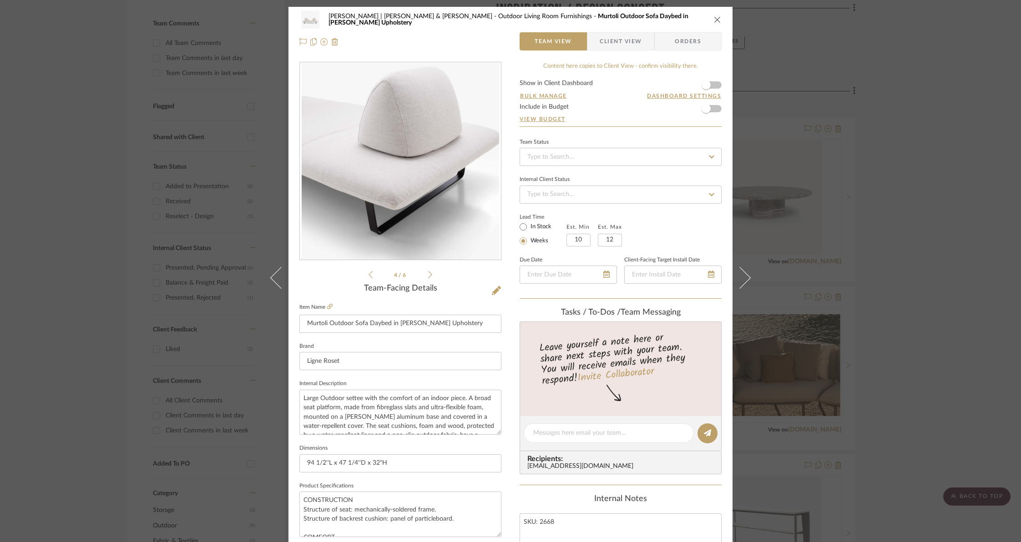
click at [428, 277] on icon at bounding box center [430, 275] width 4 height 8
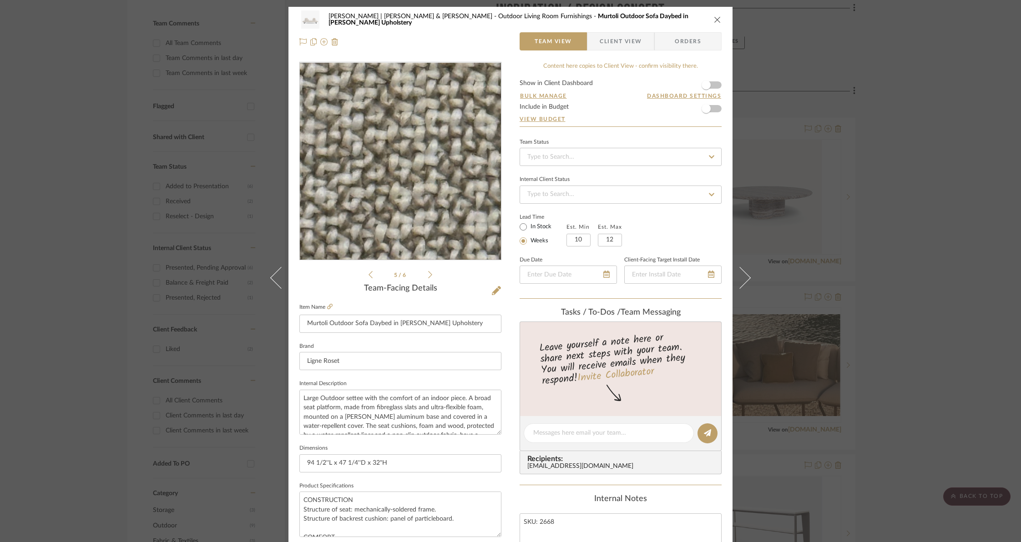
click at [402, 155] on img "4" at bounding box center [401, 162] width 198 height 198
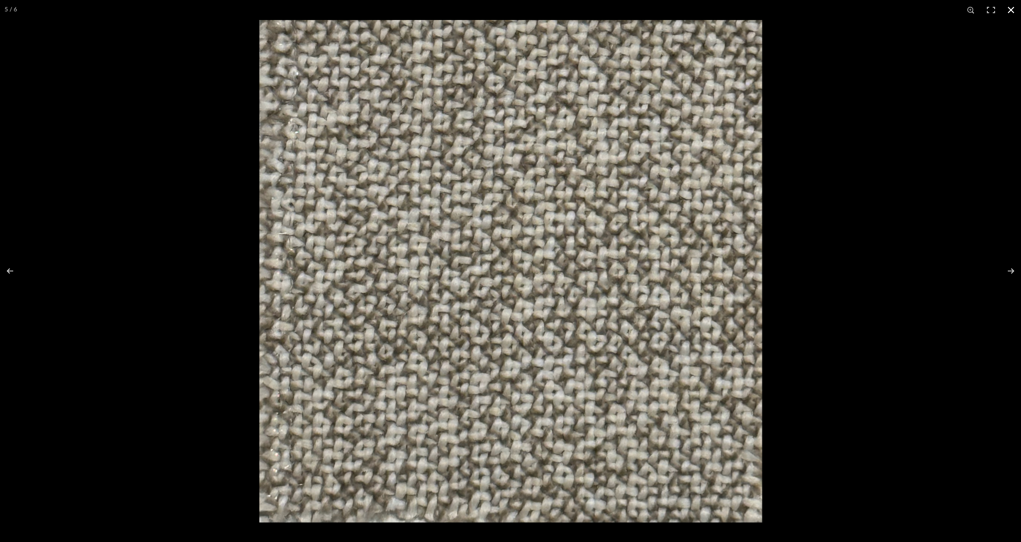
click at [1011, 11] on button at bounding box center [1011, 10] width 20 height 20
